Goal: Navigation & Orientation: Find specific page/section

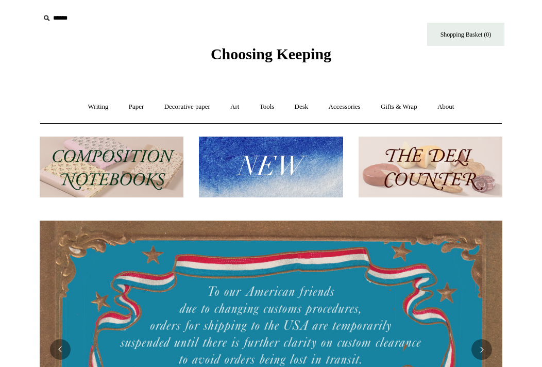
click at [269, 108] on link "Tools +" at bounding box center [268, 106] width 34 height 27
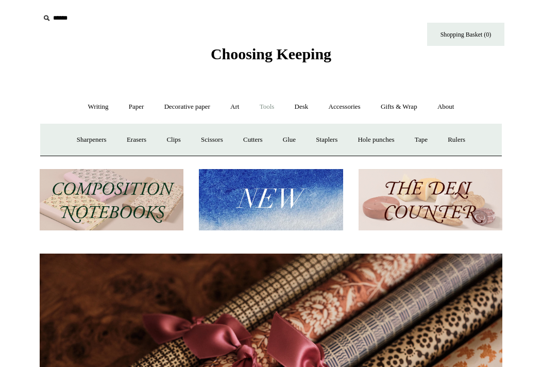
scroll to position [0, 926]
click at [131, 107] on link "Paper +" at bounding box center [137, 106] width 34 height 27
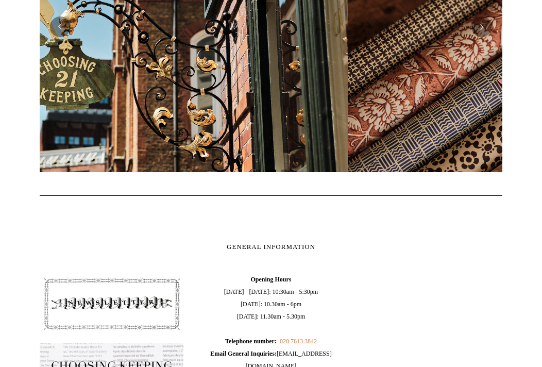
scroll to position [0, 0]
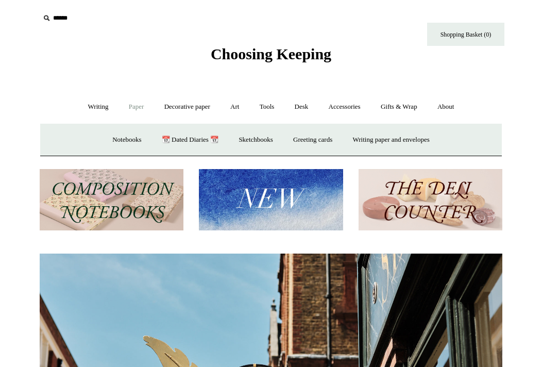
click at [88, 112] on link "Writing +" at bounding box center [98, 106] width 39 height 27
click at [134, 106] on link "Paper +" at bounding box center [137, 106] width 34 height 27
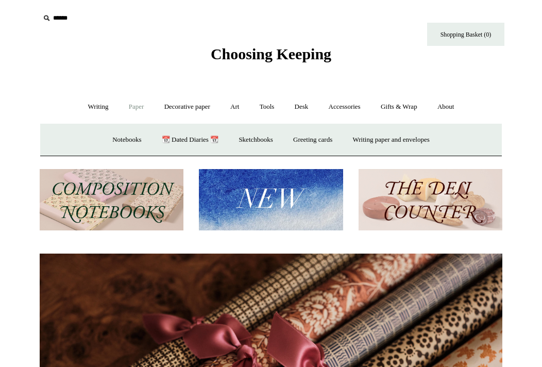
click at [123, 141] on link "Notebooks +" at bounding box center [126, 139] width 47 height 27
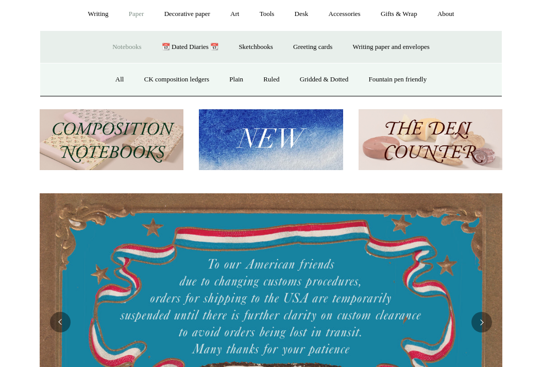
click at [111, 72] on link "All" at bounding box center [119, 79] width 27 height 27
